Goal: Task Accomplishment & Management: Complete application form

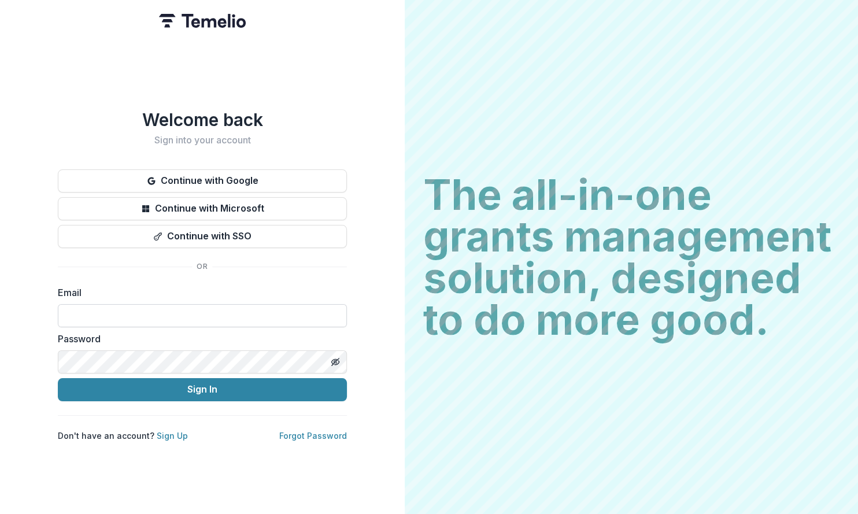
click at [297, 307] on input at bounding box center [202, 315] width 289 height 23
type input "**********"
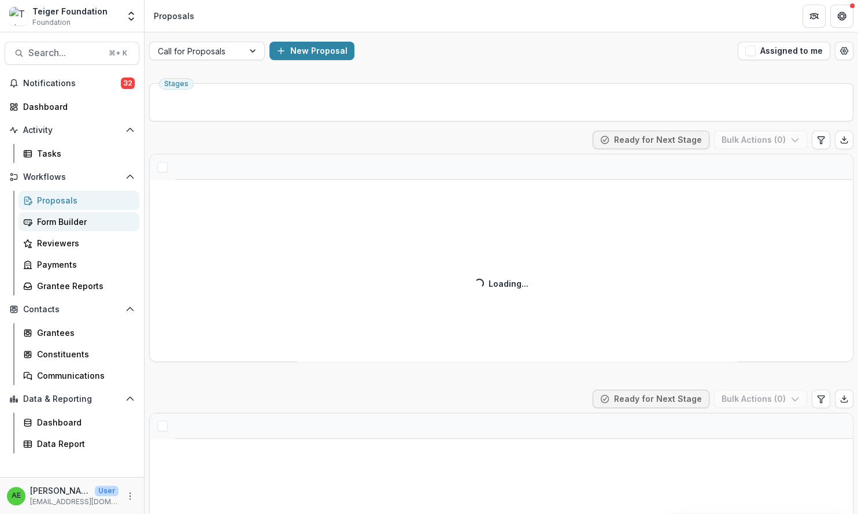
click at [94, 225] on div "Form Builder" at bounding box center [83, 222] width 93 height 12
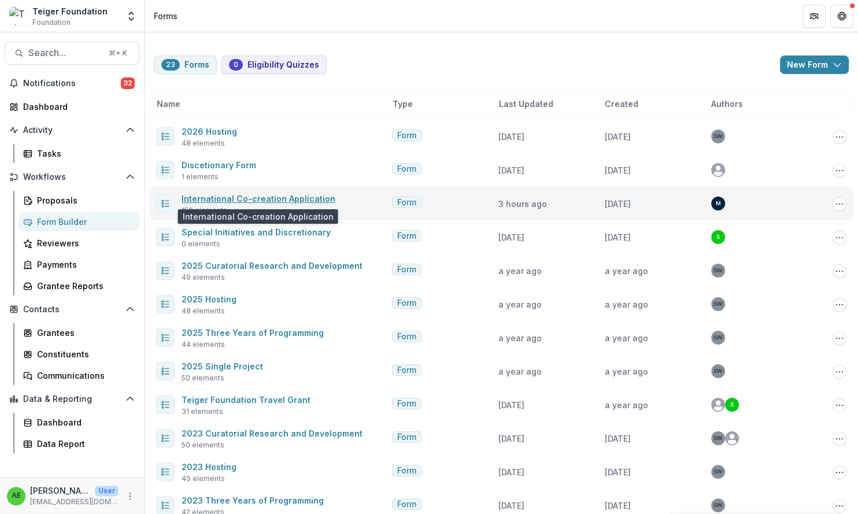
click at [230, 194] on link "International Co-creation Application" at bounding box center [259, 199] width 154 height 10
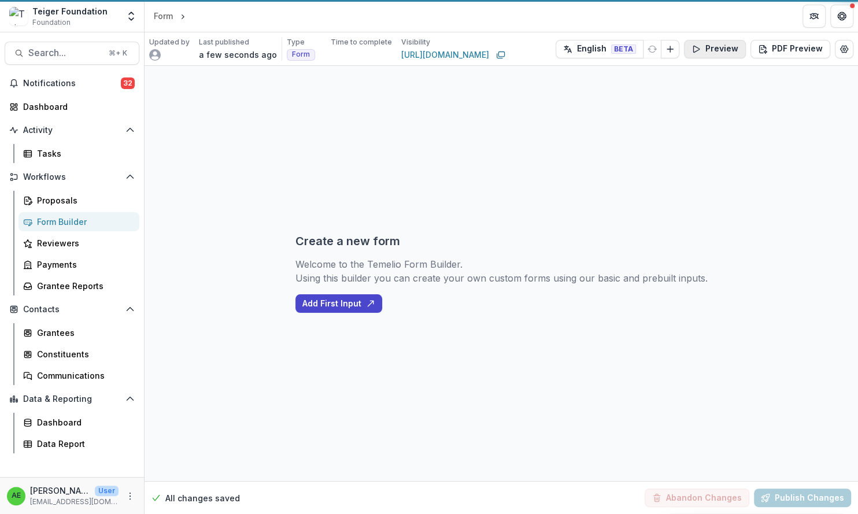
click at [709, 52] on button "Preview" at bounding box center [715, 49] width 62 height 19
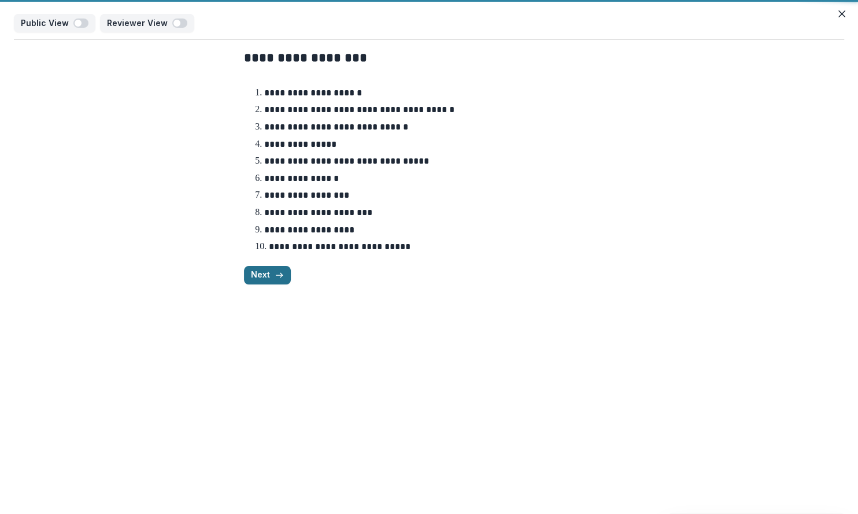
click at [272, 276] on button "Next" at bounding box center [267, 275] width 47 height 19
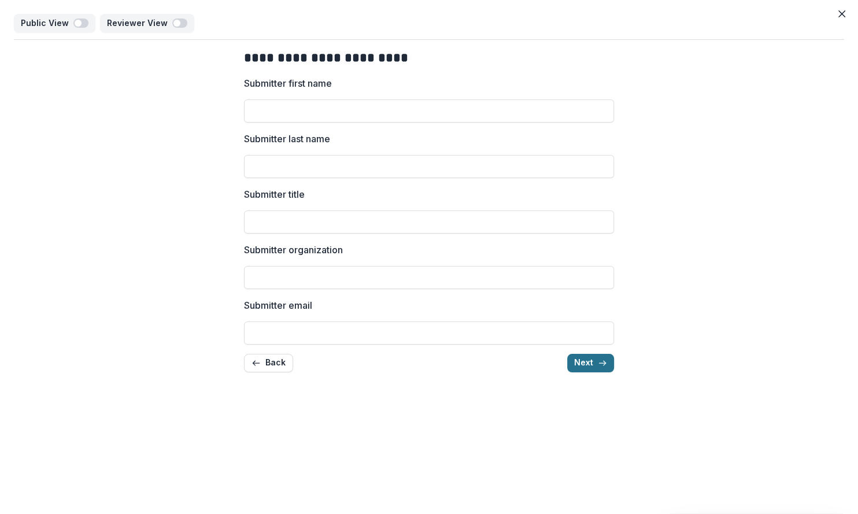
click at [580, 361] on button "Next" at bounding box center [591, 363] width 47 height 19
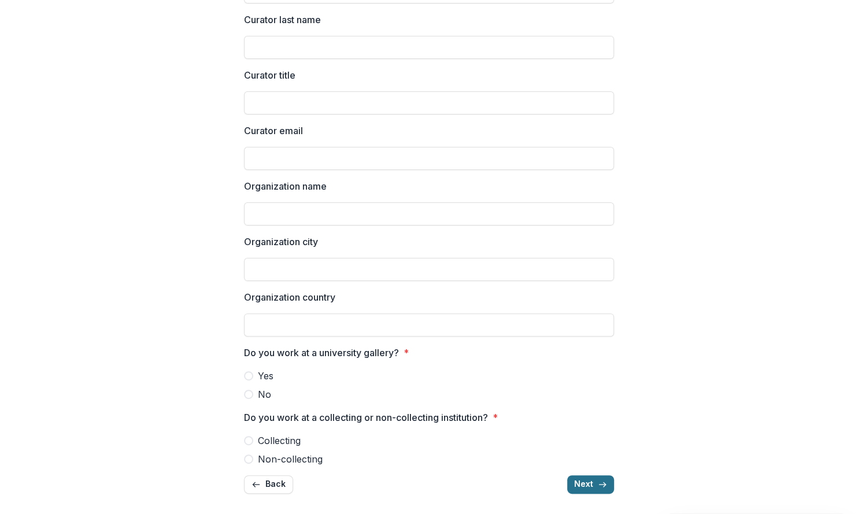
scroll to position [121, 0]
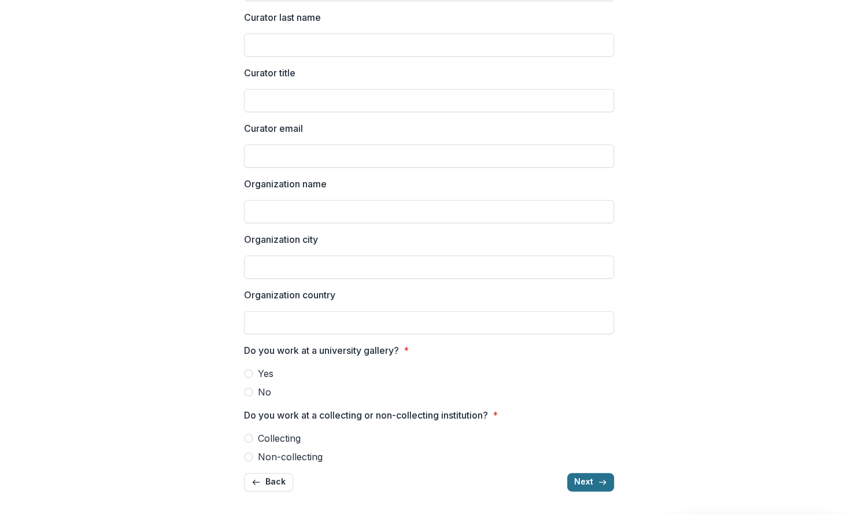
click at [584, 483] on button "Next" at bounding box center [591, 482] width 47 height 19
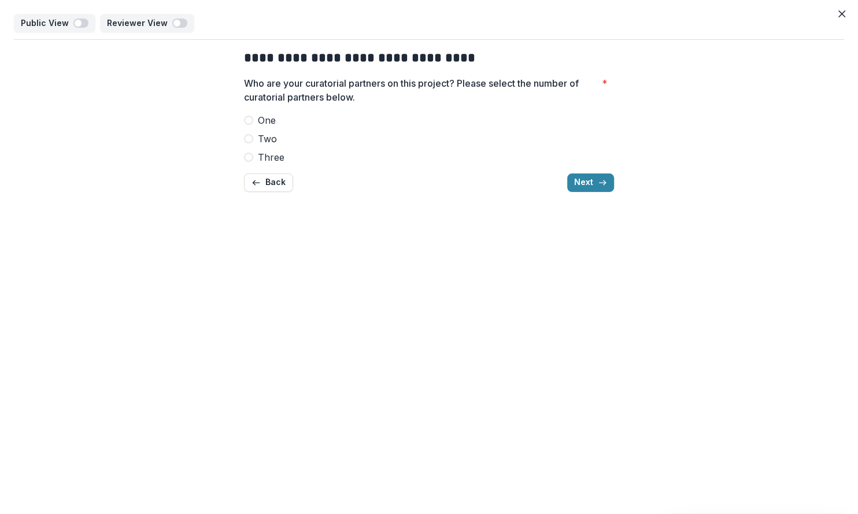
click at [251, 119] on span at bounding box center [248, 120] width 9 height 9
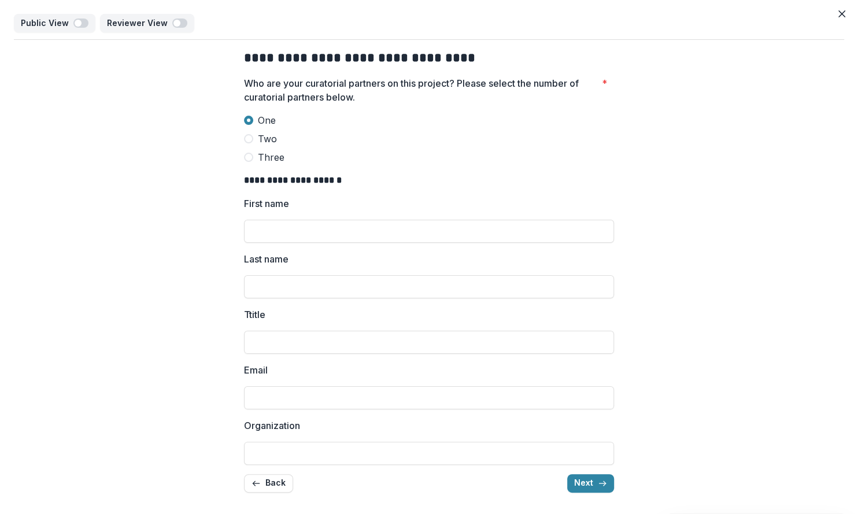
scroll to position [1, 0]
click at [247, 138] on span at bounding box center [248, 137] width 9 height 9
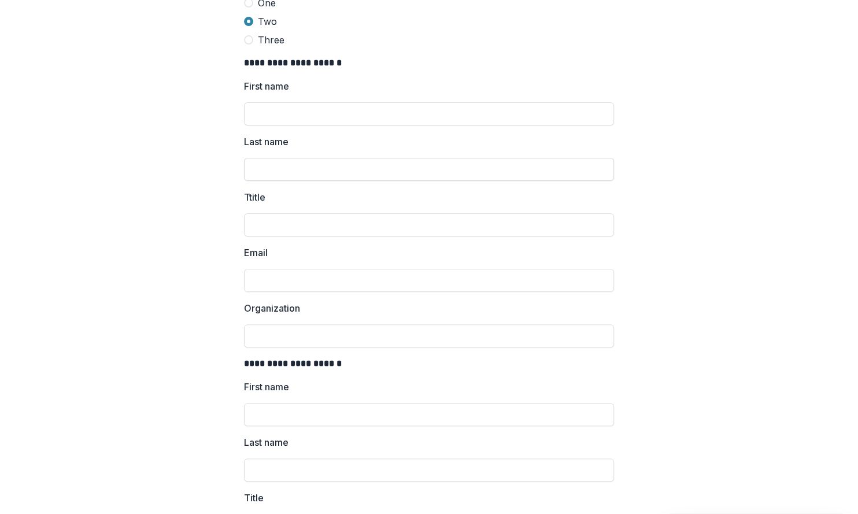
scroll to position [105, 0]
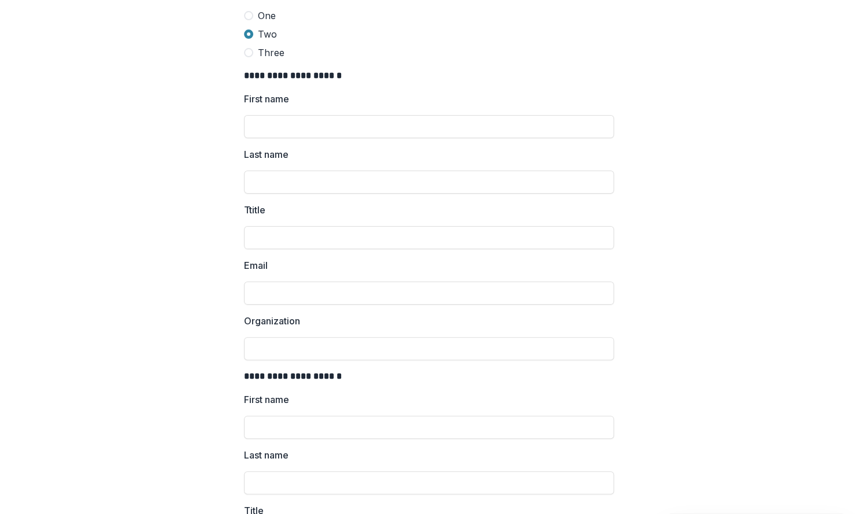
click at [248, 55] on span at bounding box center [248, 52] width 9 height 9
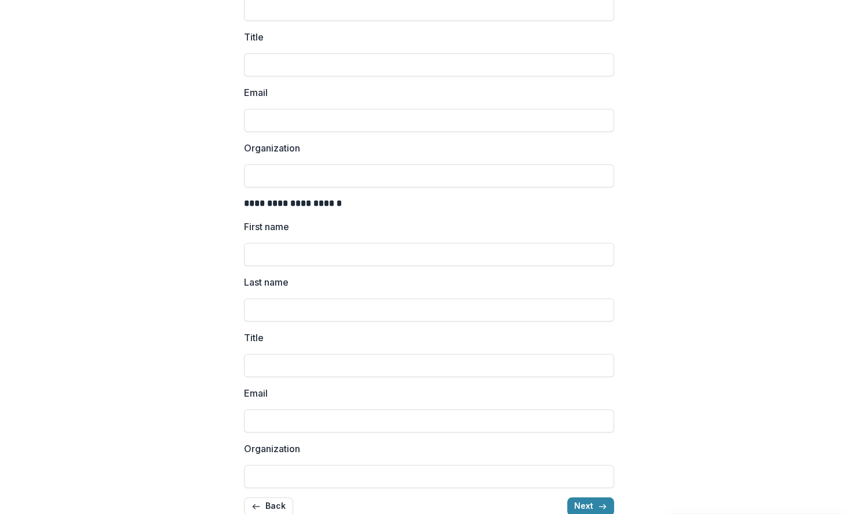
scroll to position [603, 0]
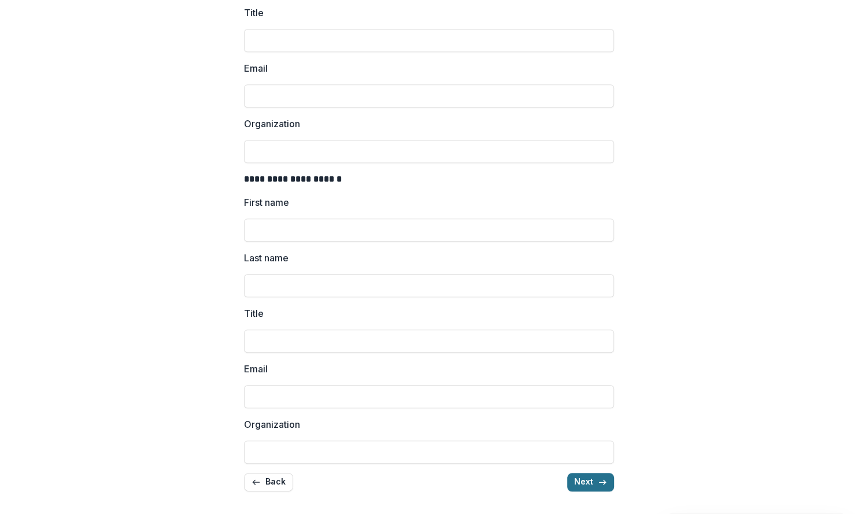
click at [585, 480] on button "Next" at bounding box center [591, 482] width 47 height 19
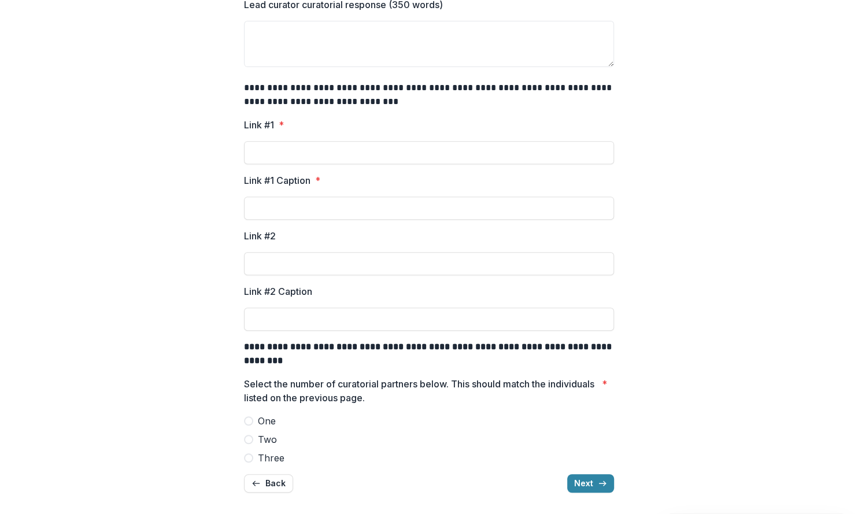
scroll to position [344, 0]
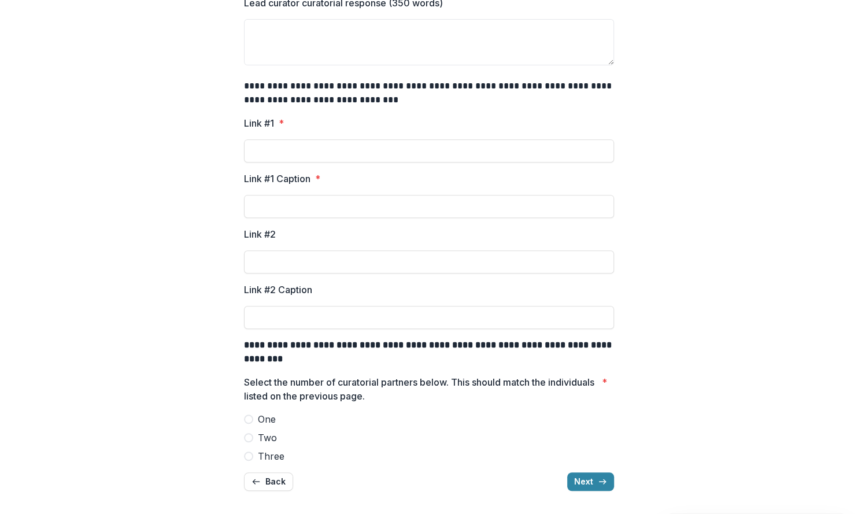
click at [247, 419] on span at bounding box center [248, 419] width 9 height 9
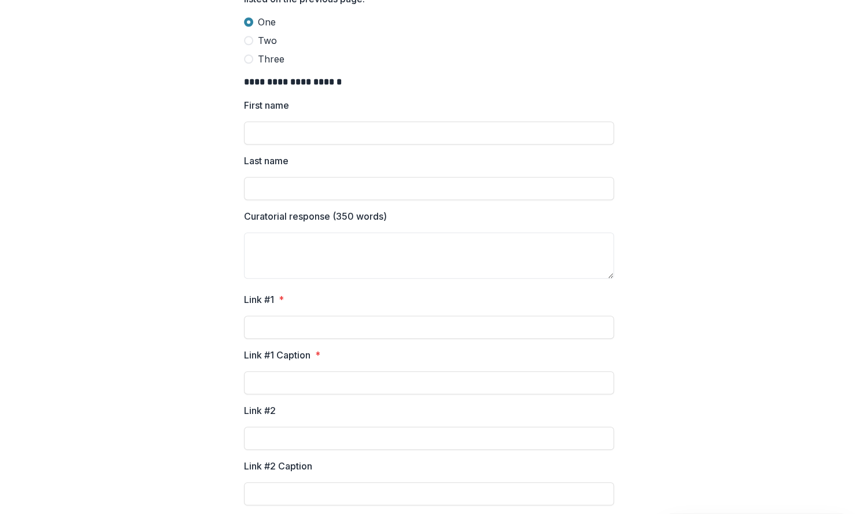
scroll to position [645, 0]
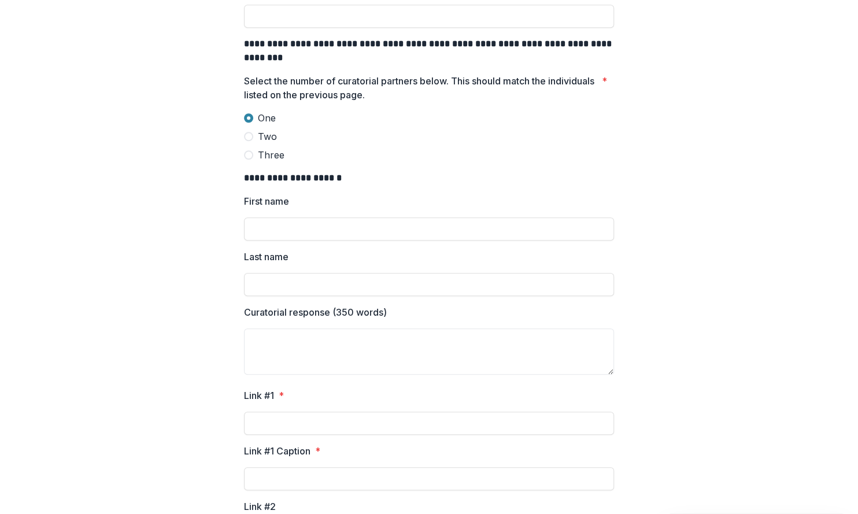
click at [245, 140] on span at bounding box center [248, 136] width 9 height 9
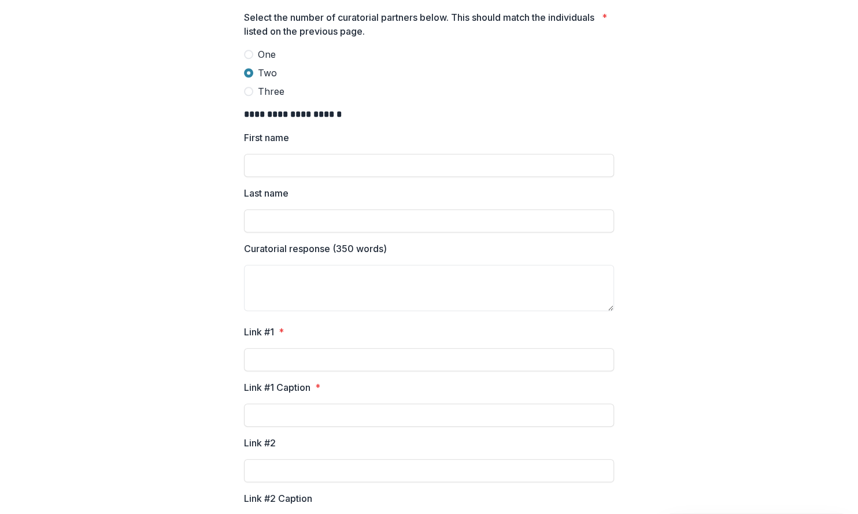
scroll to position [666, 0]
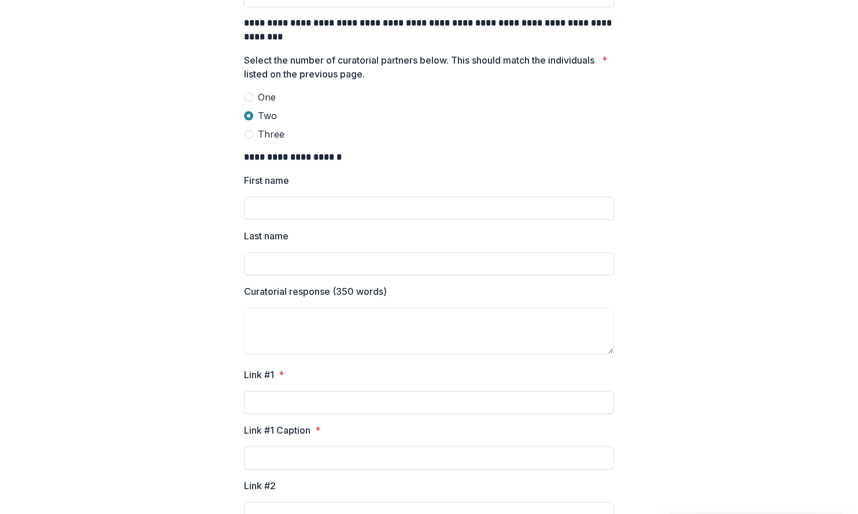
click at [244, 136] on span at bounding box center [248, 134] width 9 height 9
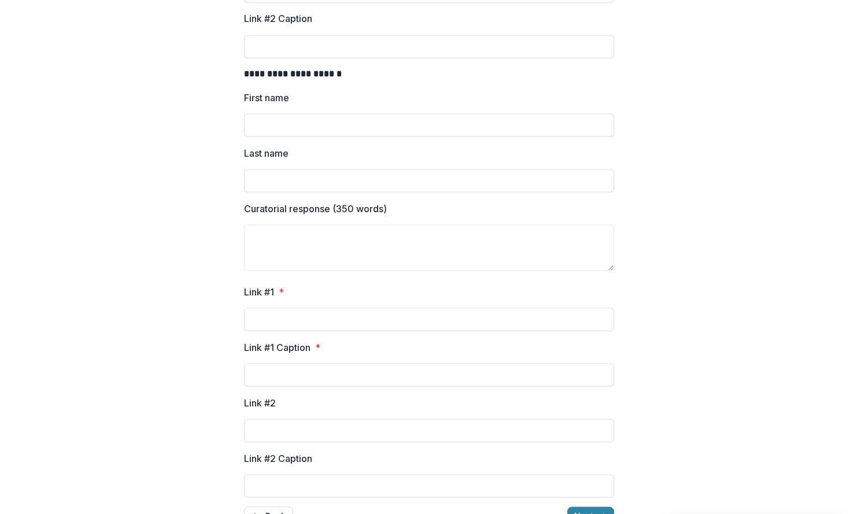
scroll to position [1662, 0]
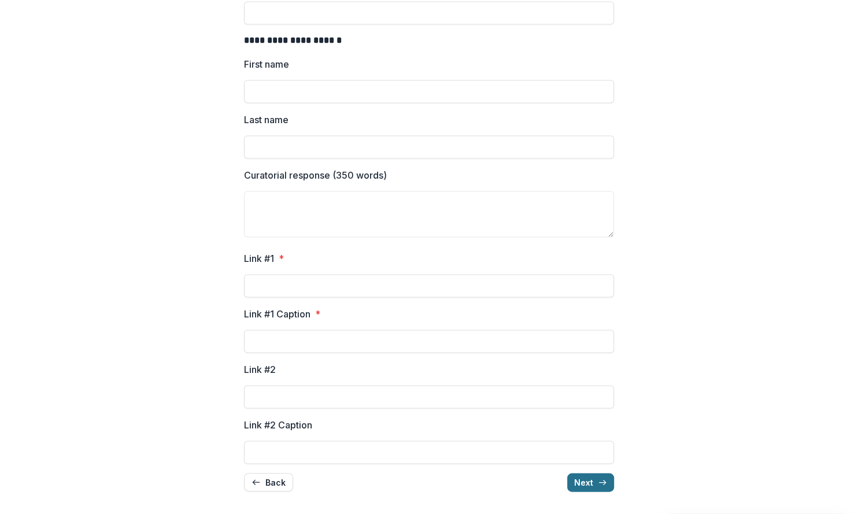
click at [600, 485] on icon "button" at bounding box center [602, 482] width 9 height 9
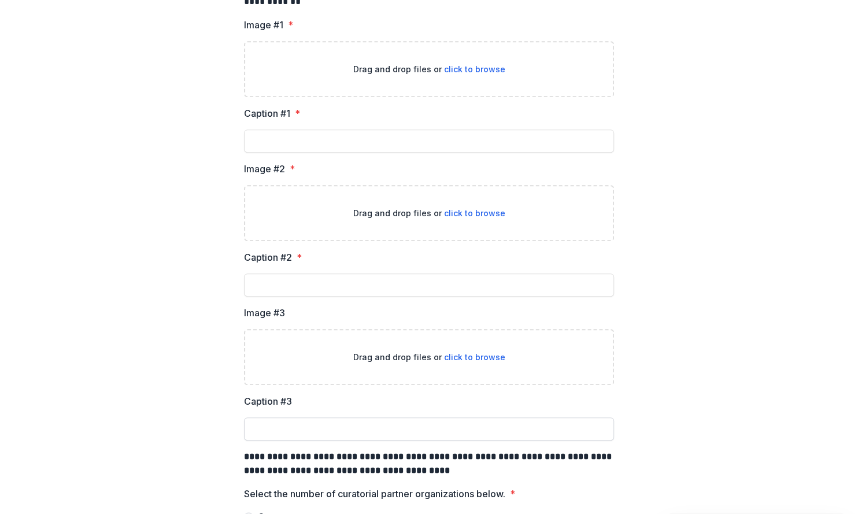
scroll to position [511, 0]
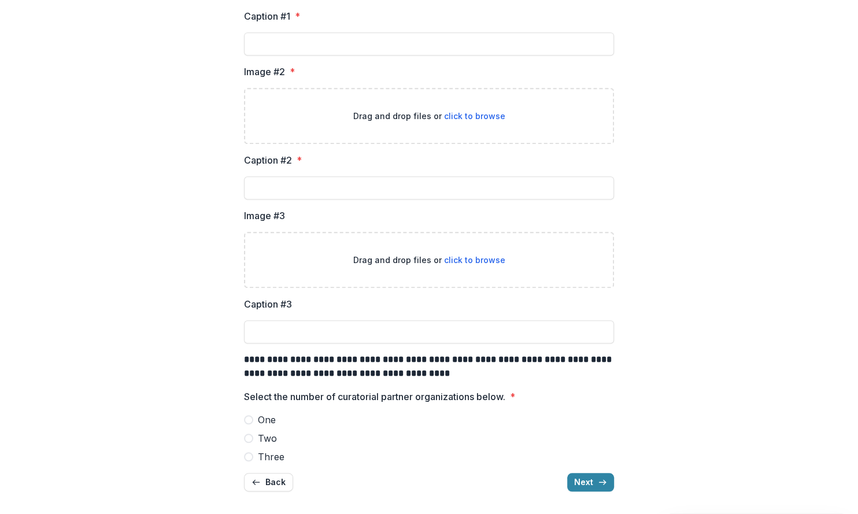
click at [244, 421] on span at bounding box center [248, 419] width 9 height 9
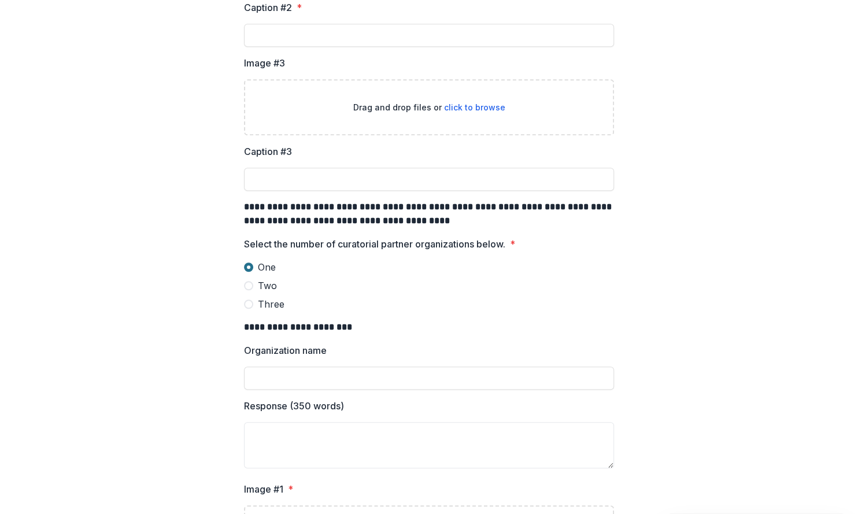
scroll to position [657, 0]
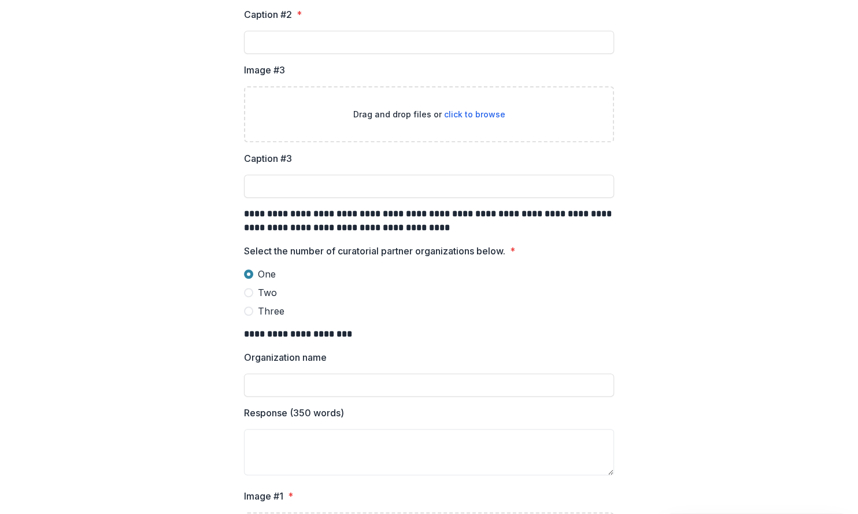
click at [248, 291] on span at bounding box center [248, 292] width 9 height 9
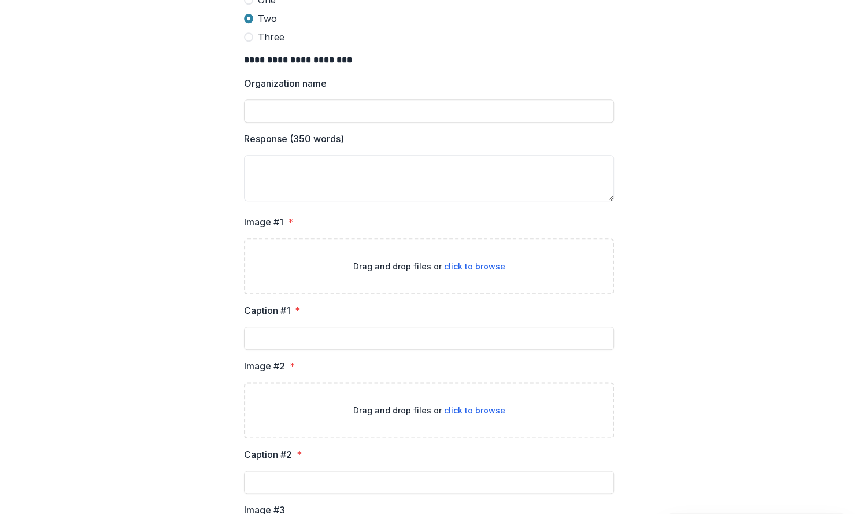
scroll to position [812, 0]
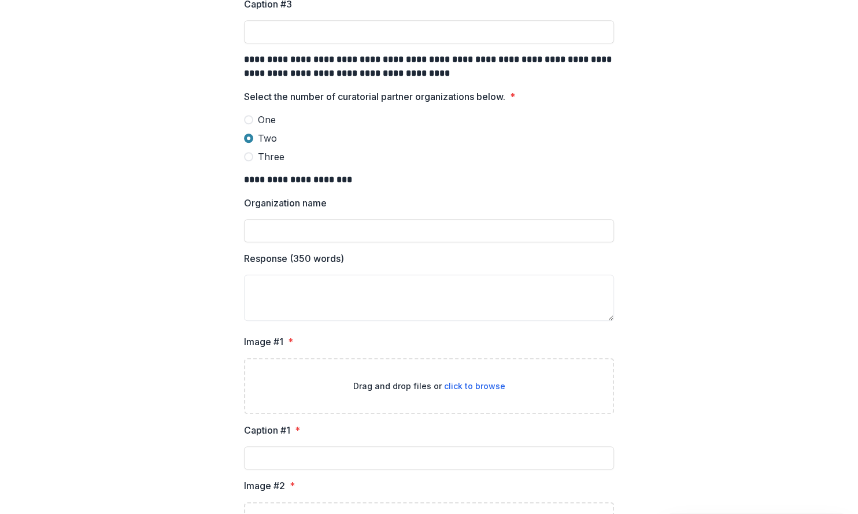
click at [247, 157] on span at bounding box center [248, 156] width 9 height 9
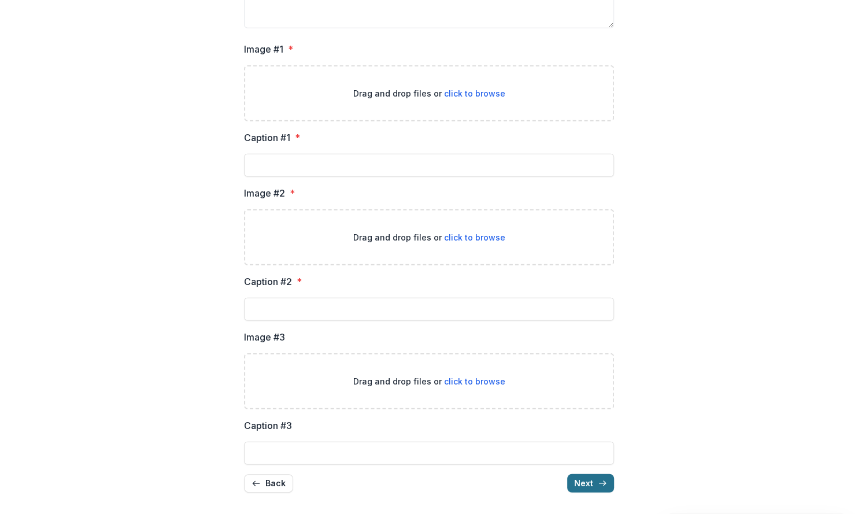
click at [598, 479] on icon "button" at bounding box center [602, 483] width 9 height 9
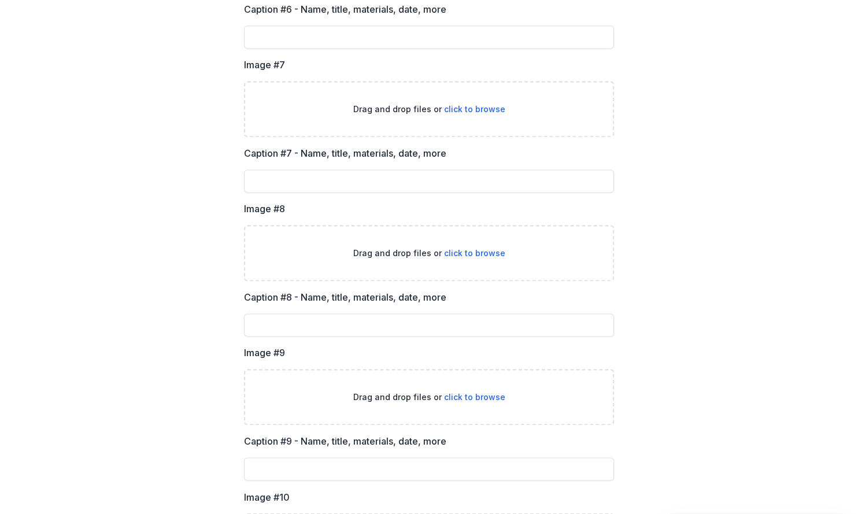
scroll to position [1400, 0]
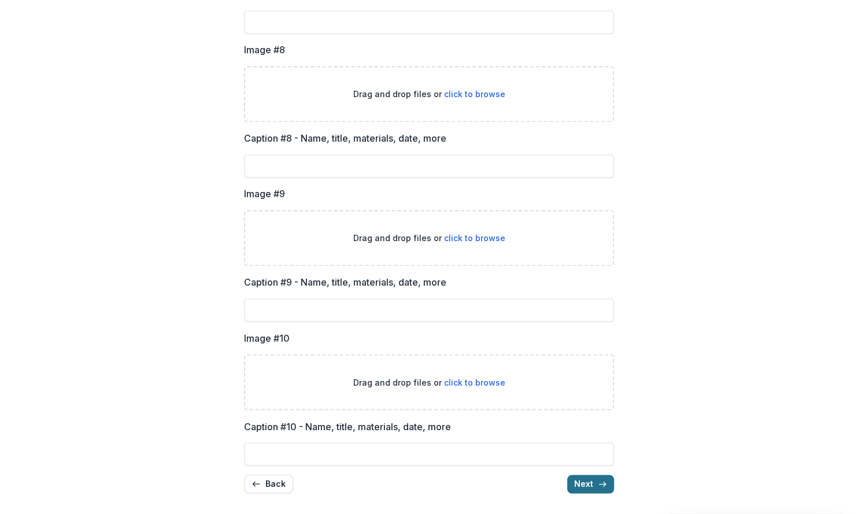
click at [581, 484] on button "Next" at bounding box center [591, 484] width 47 height 19
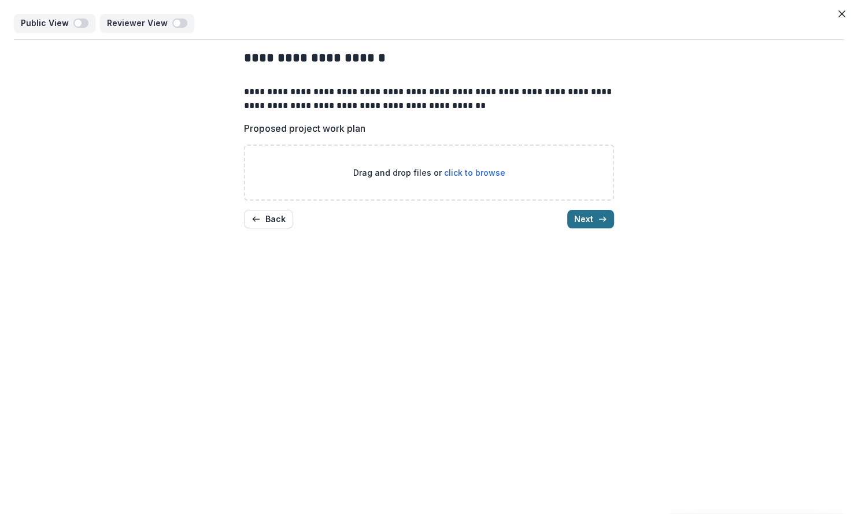
click at [598, 223] on button "Next" at bounding box center [591, 219] width 47 height 19
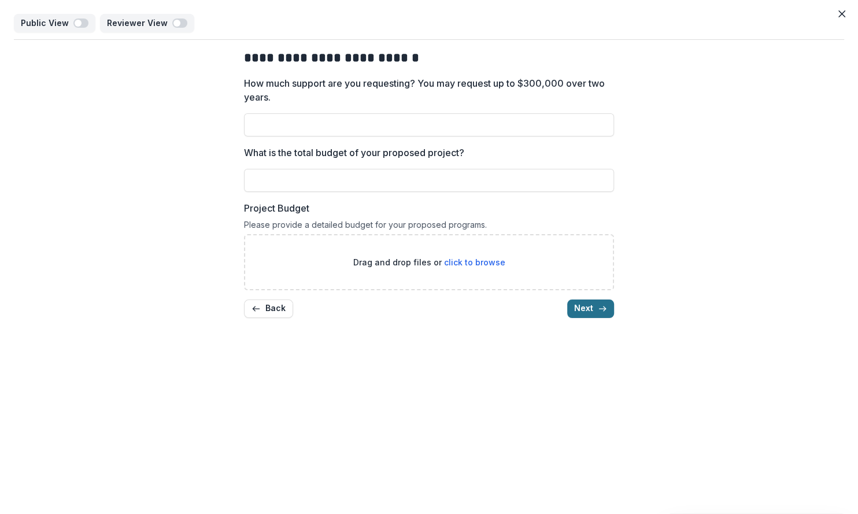
click at [596, 311] on button "Next" at bounding box center [591, 309] width 47 height 19
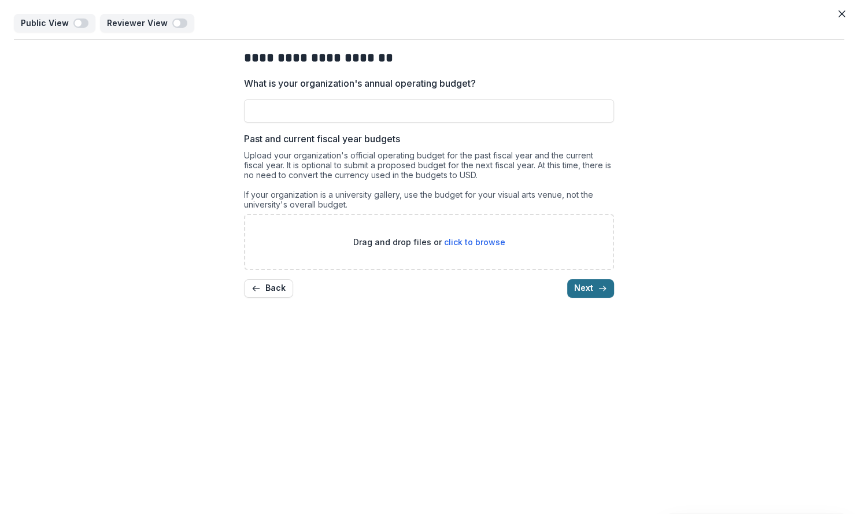
click at [592, 293] on button "Next" at bounding box center [591, 288] width 47 height 19
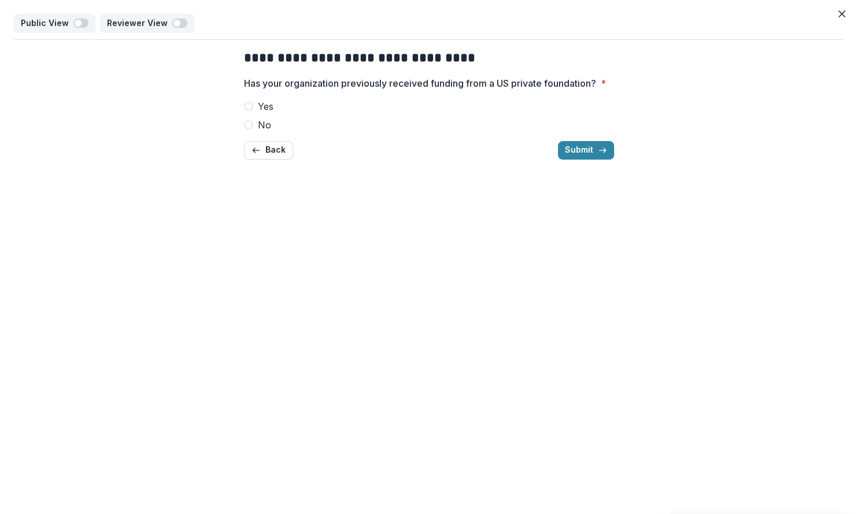
drag, startPoint x: 572, startPoint y: 164, endPoint x: 561, endPoint y: 186, distance: 24.3
click at [561, 186] on div "**********" at bounding box center [429, 257] width 858 height 514
click at [570, 160] on button "Submit" at bounding box center [586, 150] width 56 height 19
click at [422, 205] on div "**********" at bounding box center [429, 257] width 858 height 514
click at [249, 130] on span at bounding box center [248, 124] width 9 height 9
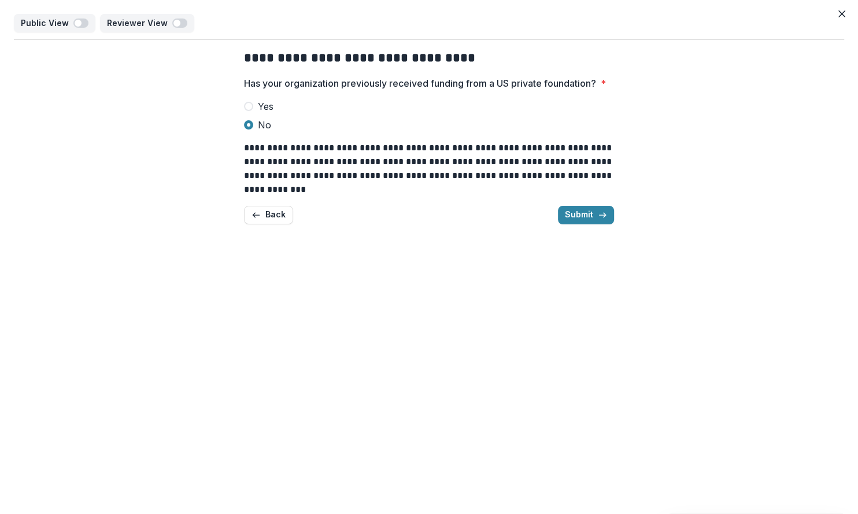
click at [249, 113] on label "Yes" at bounding box center [429, 107] width 370 height 14
